Goal: Task Accomplishment & Management: Complete application form

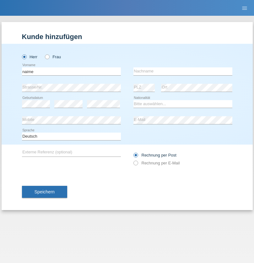
type input "naime"
click at [183, 71] on input "text" at bounding box center [183, 71] width 99 height 8
type input "llugiqi"
select select "CH"
radio input "true"
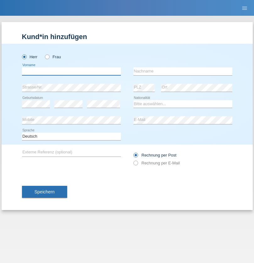
click at [71, 71] on input "text" at bounding box center [71, 71] width 99 height 8
type input "Shaban"
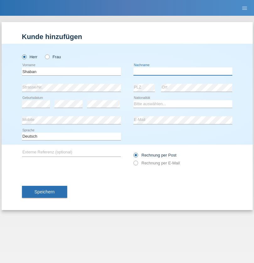
click at [183, 71] on input "text" at bounding box center [183, 71] width 99 height 8
type input "llugiqi"
select select "CH"
radio input "true"
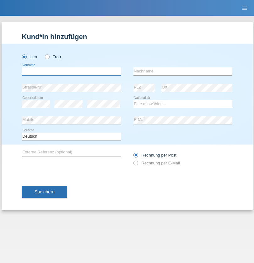
click at [71, 71] on input "text" at bounding box center [71, 71] width 99 height 8
type input "Djordjevic"
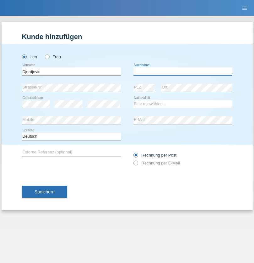
click at [183, 71] on input "text" at bounding box center [183, 71] width 99 height 8
type input "Radosav"
select select "RS"
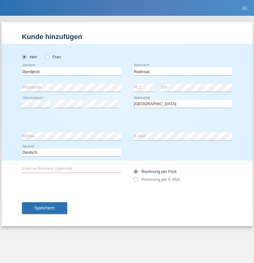
select select "C"
select select "10"
select select "03"
select select "1989"
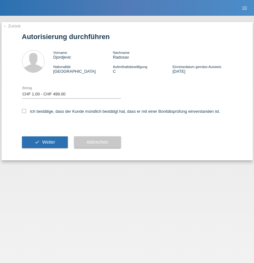
select select "1"
checkbox input "true"
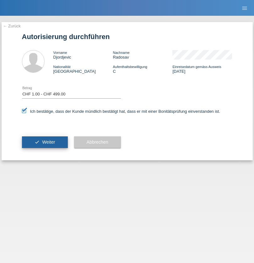
click at [45, 142] on span "Weiter" at bounding box center [48, 141] width 13 height 5
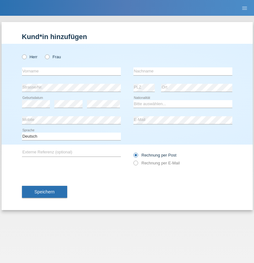
radio input "true"
click at [71, 71] on input "text" at bounding box center [71, 71] width 99 height 8
type input "Djordjevic"
click at [183, 71] on input "text" at bounding box center [183, 71] width 99 height 8
type input "Radosav"
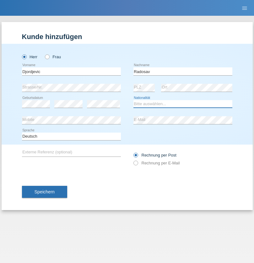
select select "RS"
select select "C"
select select "10"
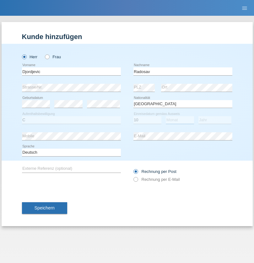
select select "03"
select select "1989"
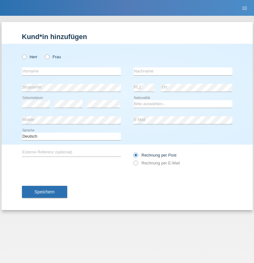
radio input "true"
click at [71, 71] on input "text" at bounding box center [71, 71] width 99 height 8
type input "Silvia"
click at [183, 71] on input "text" at bounding box center [183, 71] width 99 height 8
type input "Patera"
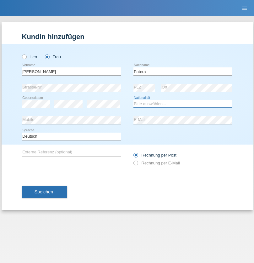
select select "CH"
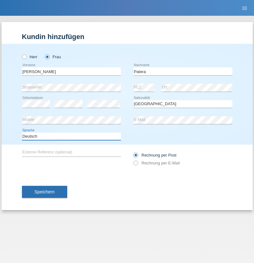
select select "en"
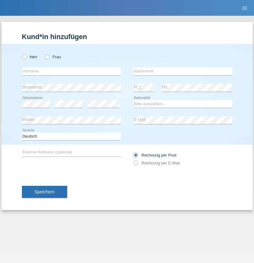
radio input "true"
click at [71, 71] on input "text" at bounding box center [71, 71] width 99 height 8
type input "[PERSON_NAME]"
click at [183, 71] on input "text" at bounding box center [183, 71] width 99 height 8
type input "Sakhi"
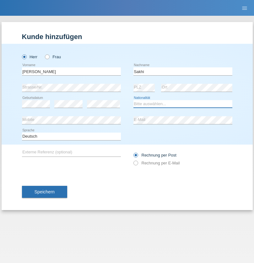
select select "IT"
select select "C"
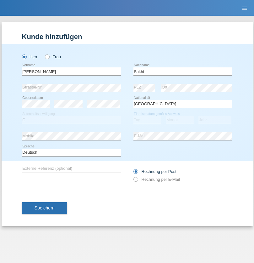
select select "24"
select select "10"
select select "2021"
